Goal: Task Accomplishment & Management: Manage account settings

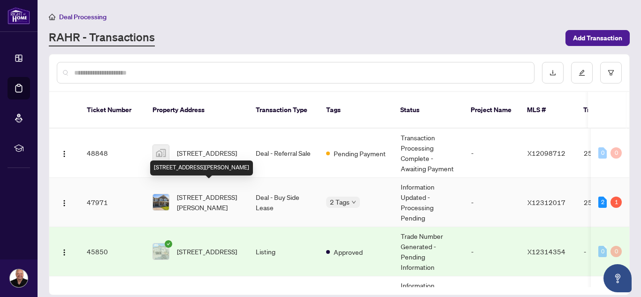
click at [206, 192] on span "[STREET_ADDRESS][PERSON_NAME]" at bounding box center [209, 202] width 64 height 21
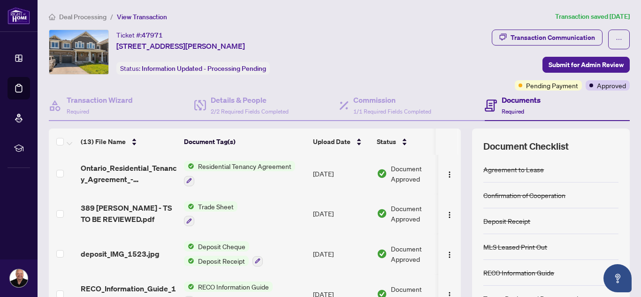
scroll to position [164, 0]
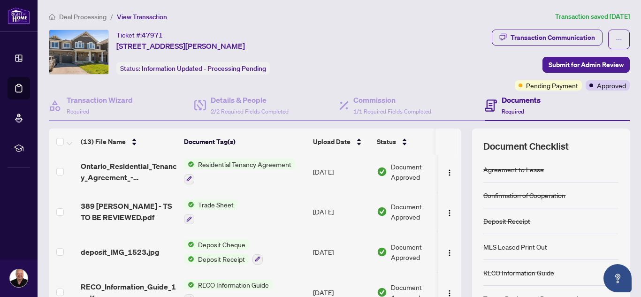
click at [203, 240] on span "Deposit Cheque" at bounding box center [221, 244] width 55 height 10
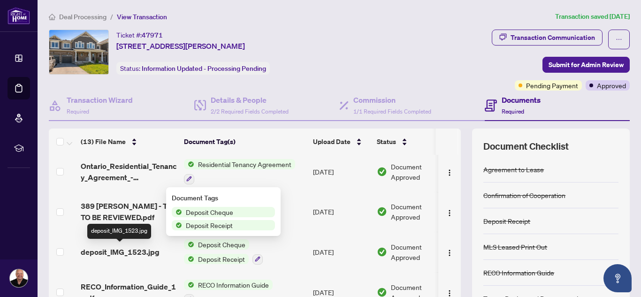
click at [145, 250] on span "deposit_IMG_1523.jpg" at bounding box center [120, 251] width 79 height 11
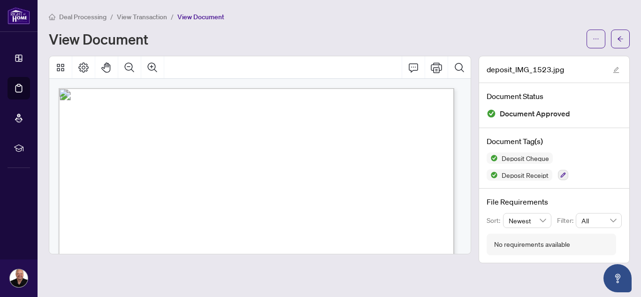
click at [556, 19] on div "Deal Processing / View Transaction / View Document" at bounding box center [339, 16] width 581 height 11
click at [616, 36] on button "button" at bounding box center [620, 39] width 19 height 19
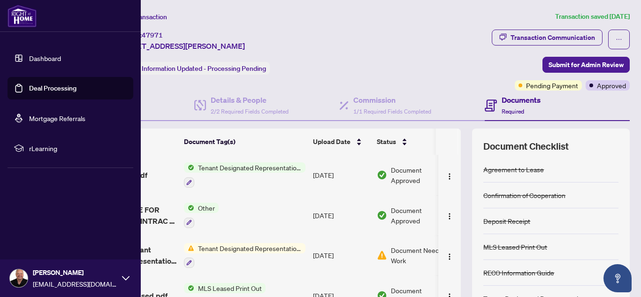
click at [44, 88] on link "Deal Processing" at bounding box center [52, 88] width 47 height 8
